Goal: Transaction & Acquisition: Book appointment/travel/reservation

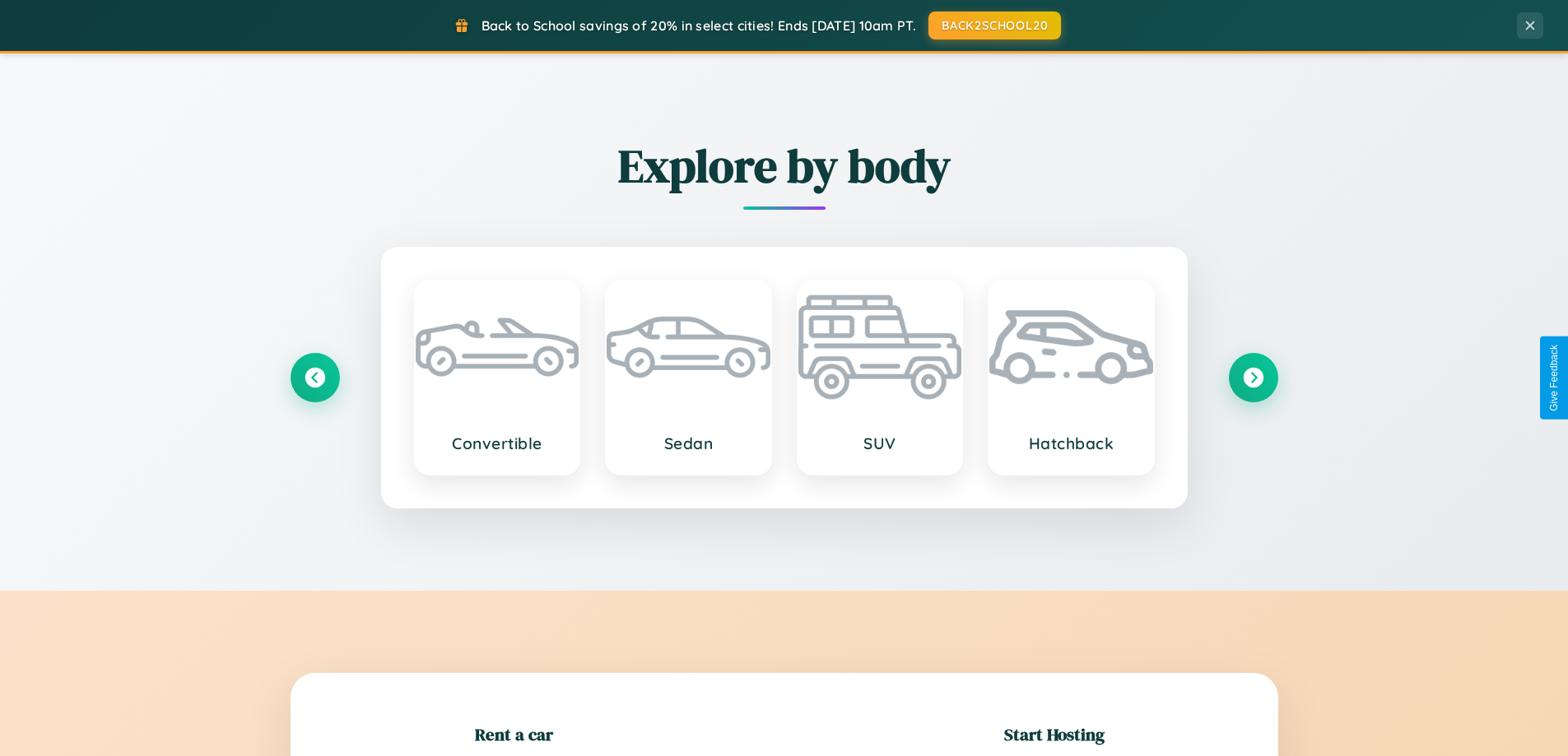
scroll to position [356, 0]
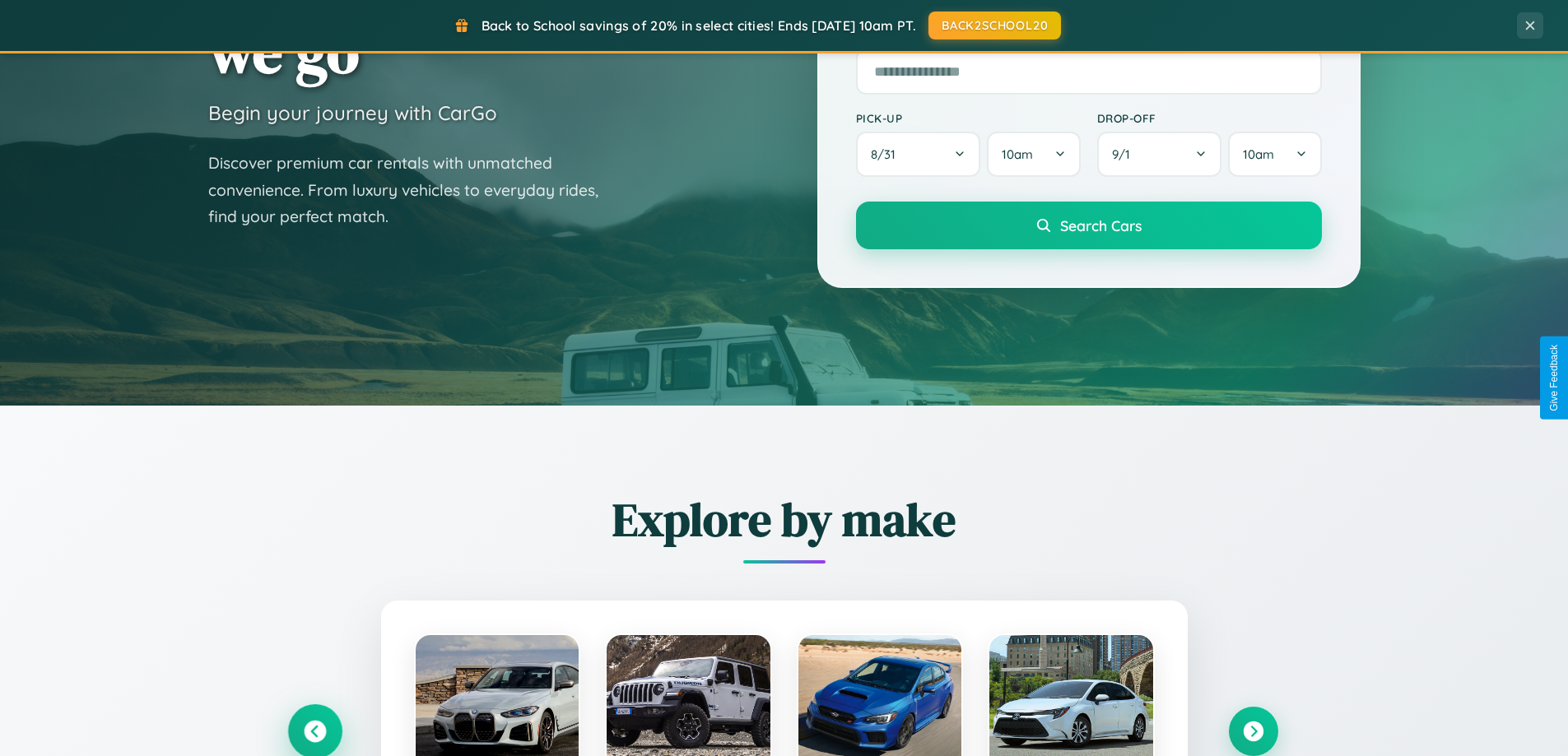
click at [314, 731] on icon at bounding box center [314, 732] width 22 height 22
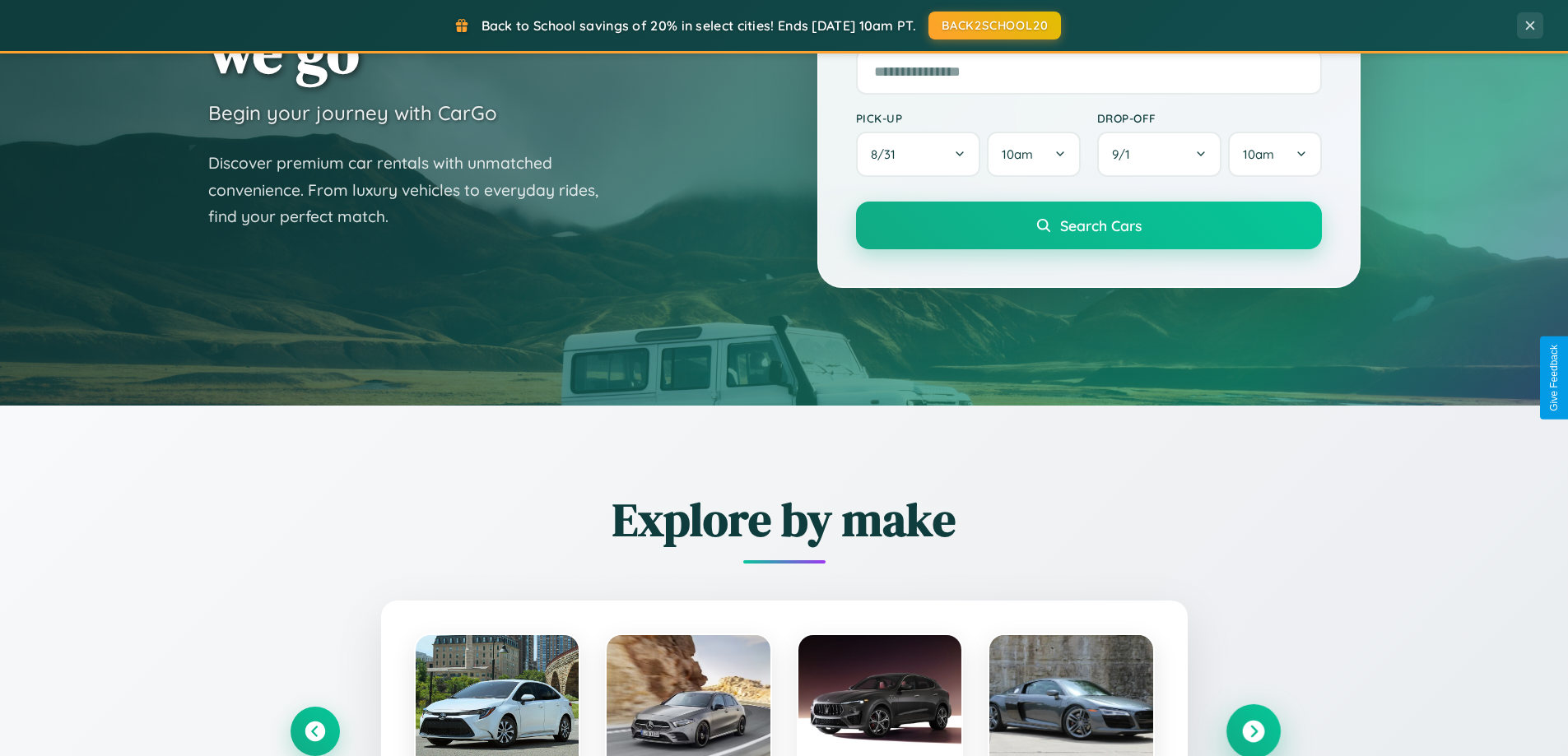
click at [1253, 730] on icon at bounding box center [1253, 732] width 22 height 22
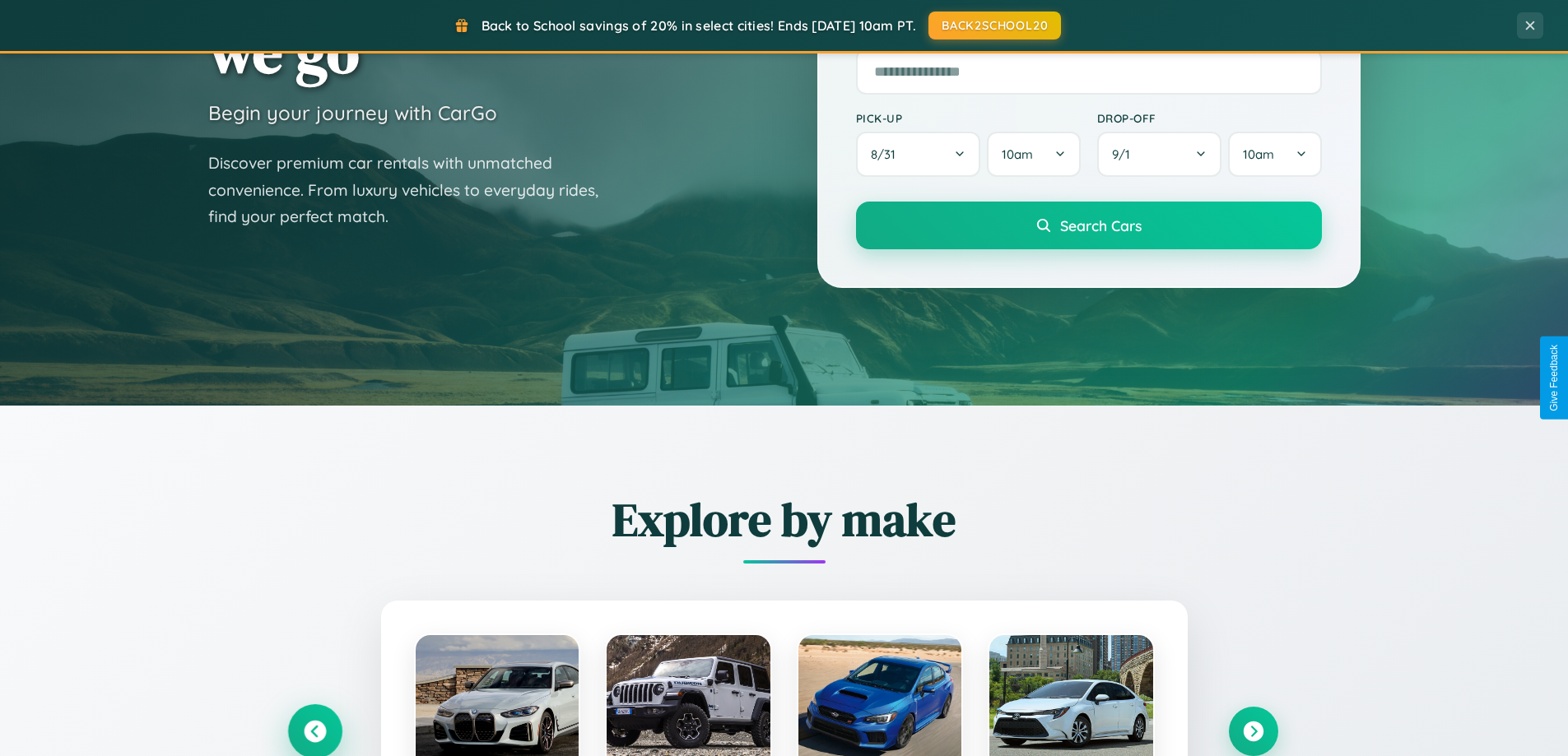
click at [314, 730] on icon at bounding box center [314, 732] width 22 height 22
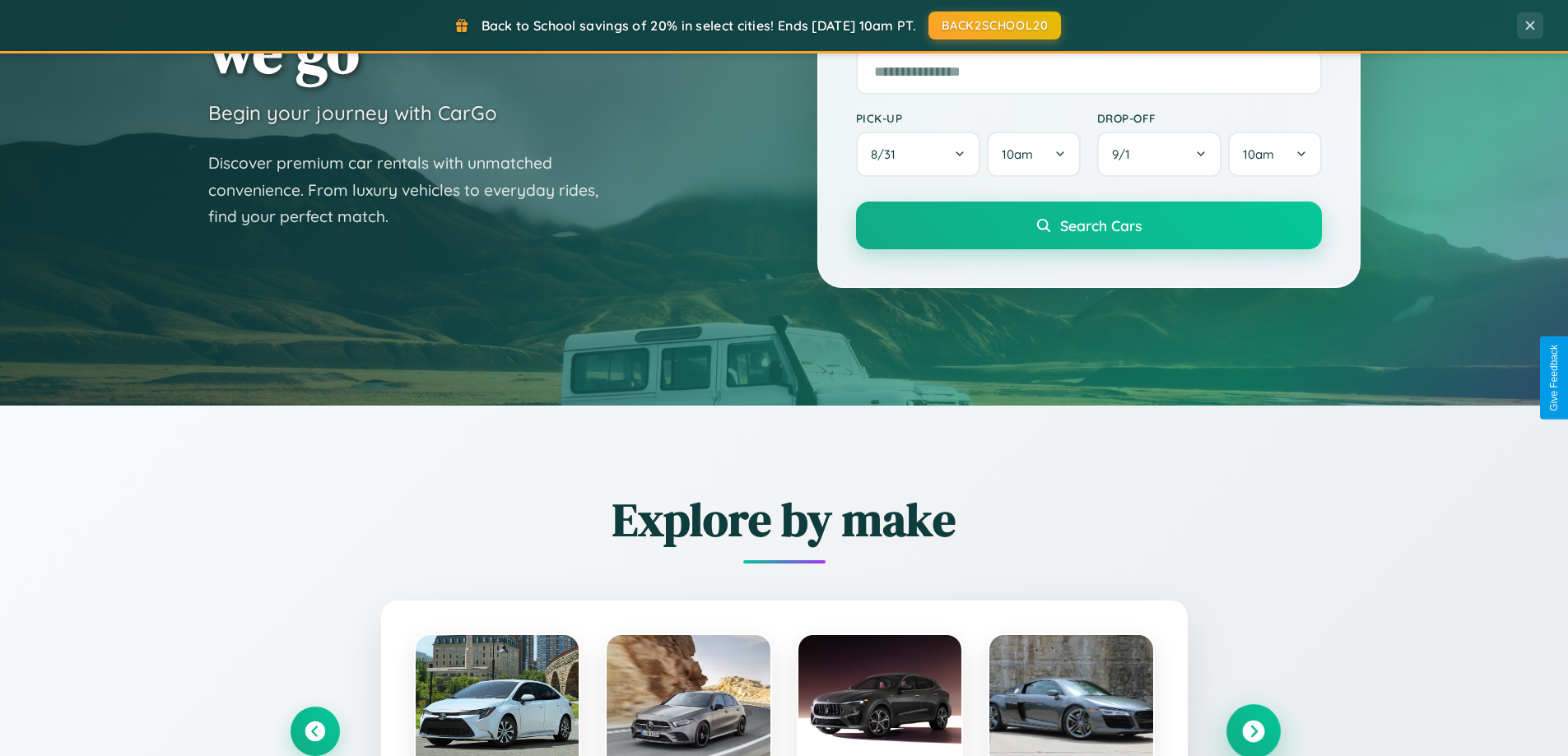
click at [1253, 730] on icon at bounding box center [1253, 732] width 22 height 22
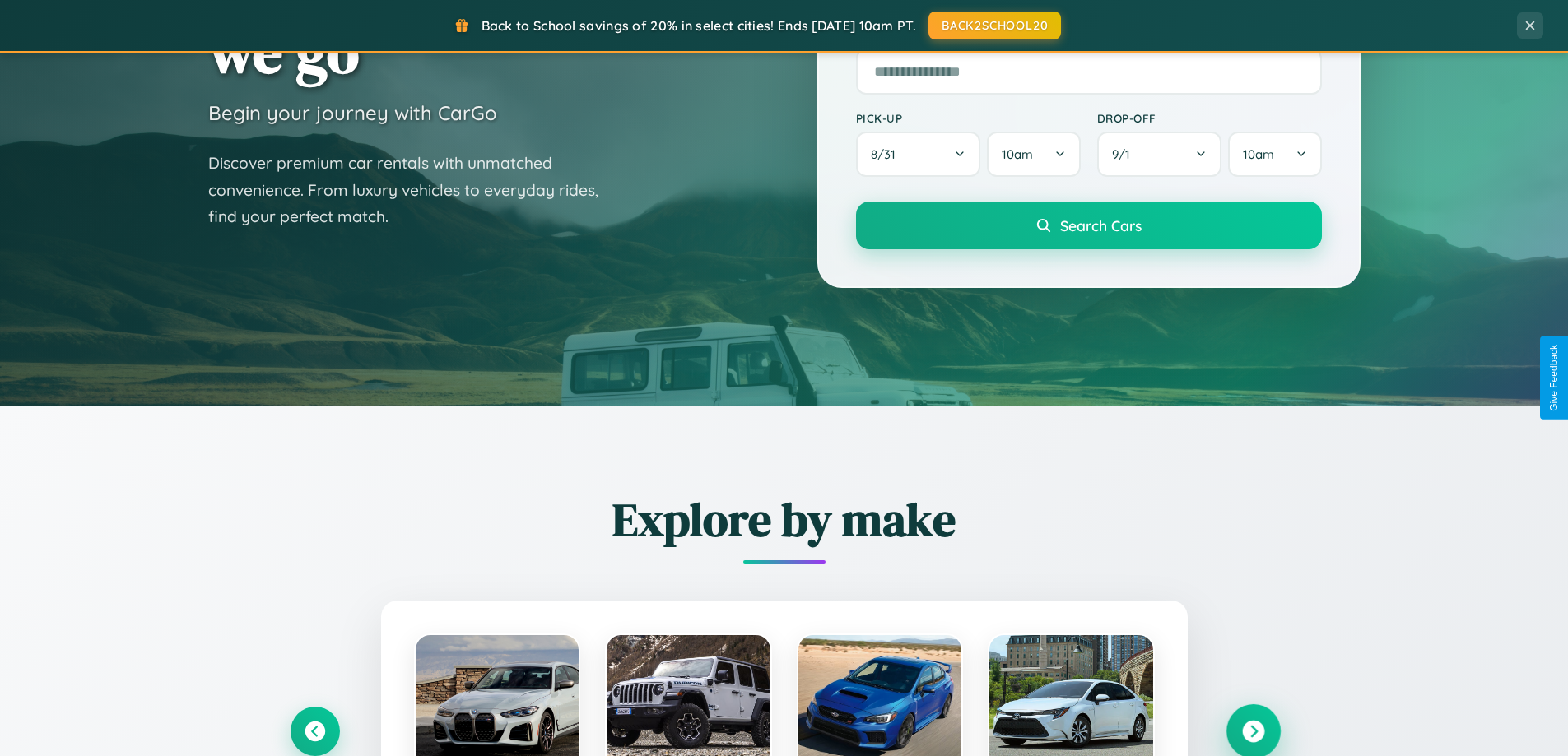
scroll to position [2644, 0]
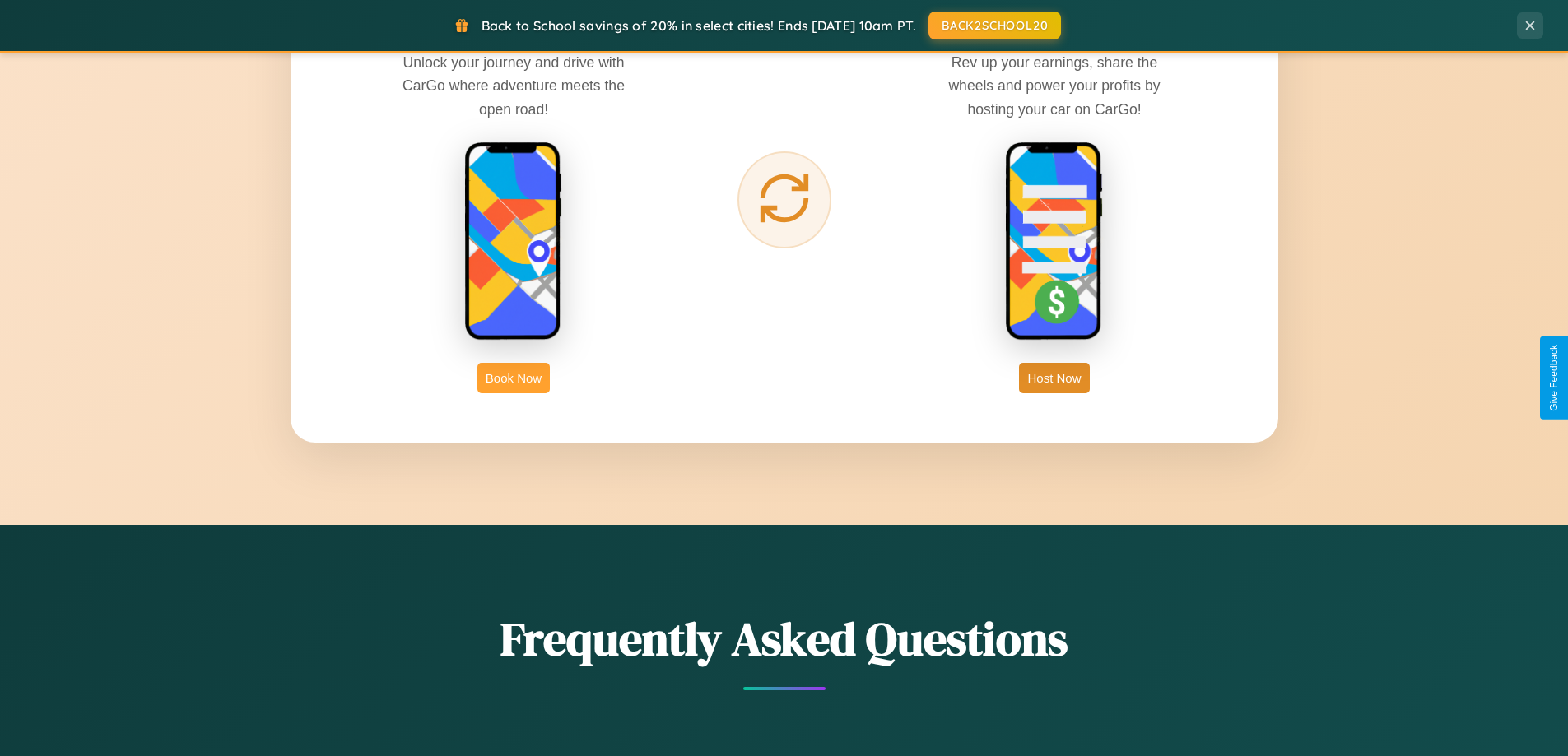
click at [513, 378] on button "Book Now" at bounding box center [513, 378] width 73 height 31
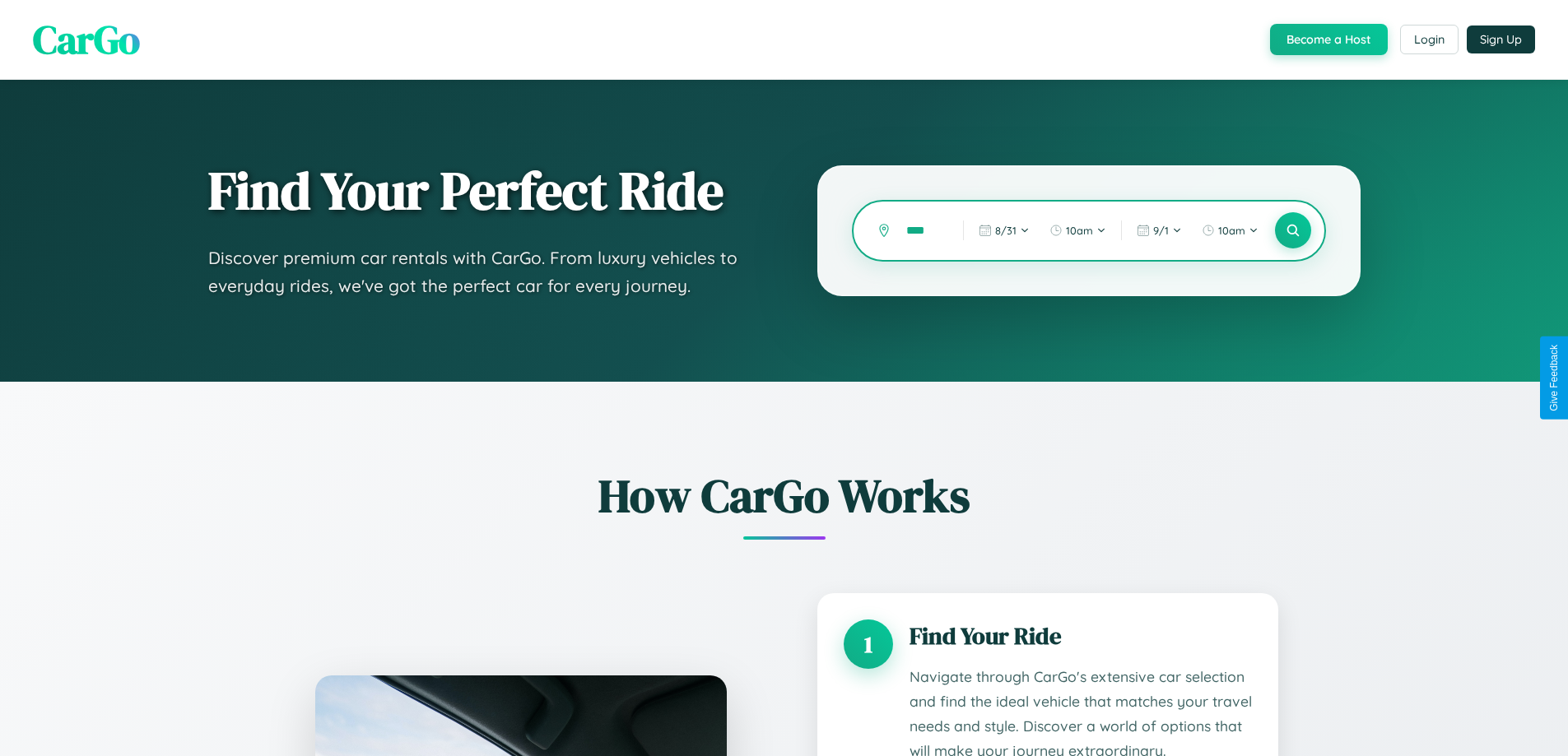
type input "*****"
